Goal: Task Accomplishment & Management: Manage account settings

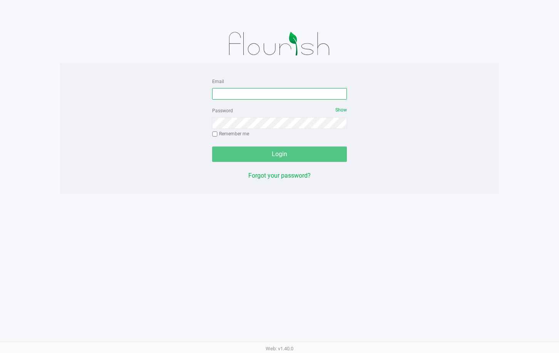
click at [239, 94] on input "Email" at bounding box center [279, 94] width 135 height 12
type input "[EMAIL_ADDRESS][DOMAIN_NAME]"
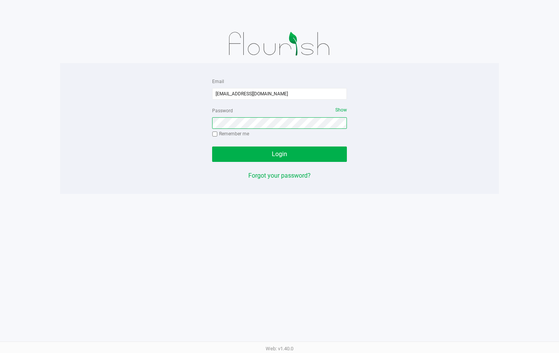
click at [212, 147] on button "Login" at bounding box center [279, 154] width 135 height 15
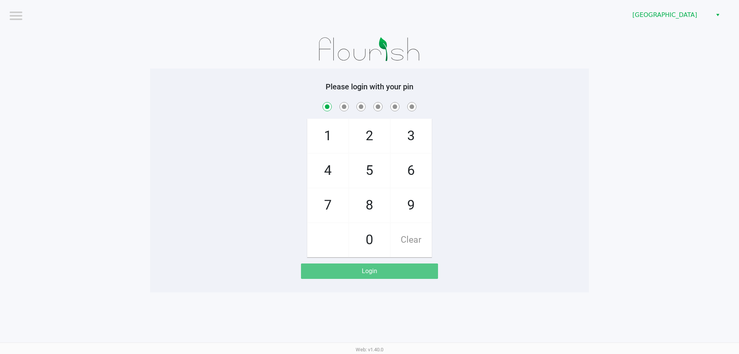
checkbox input "true"
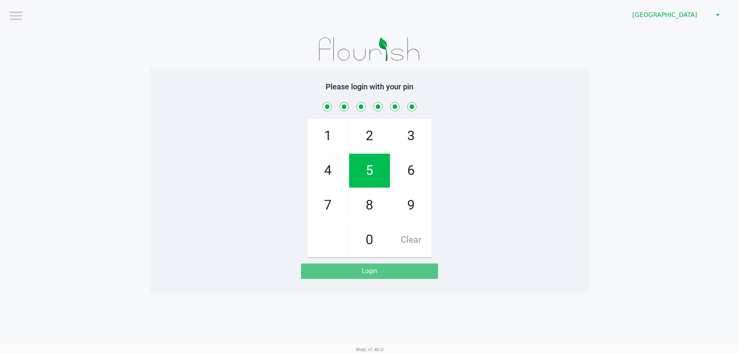
checkbox input "true"
